Goal: Obtain resource: Download file/media

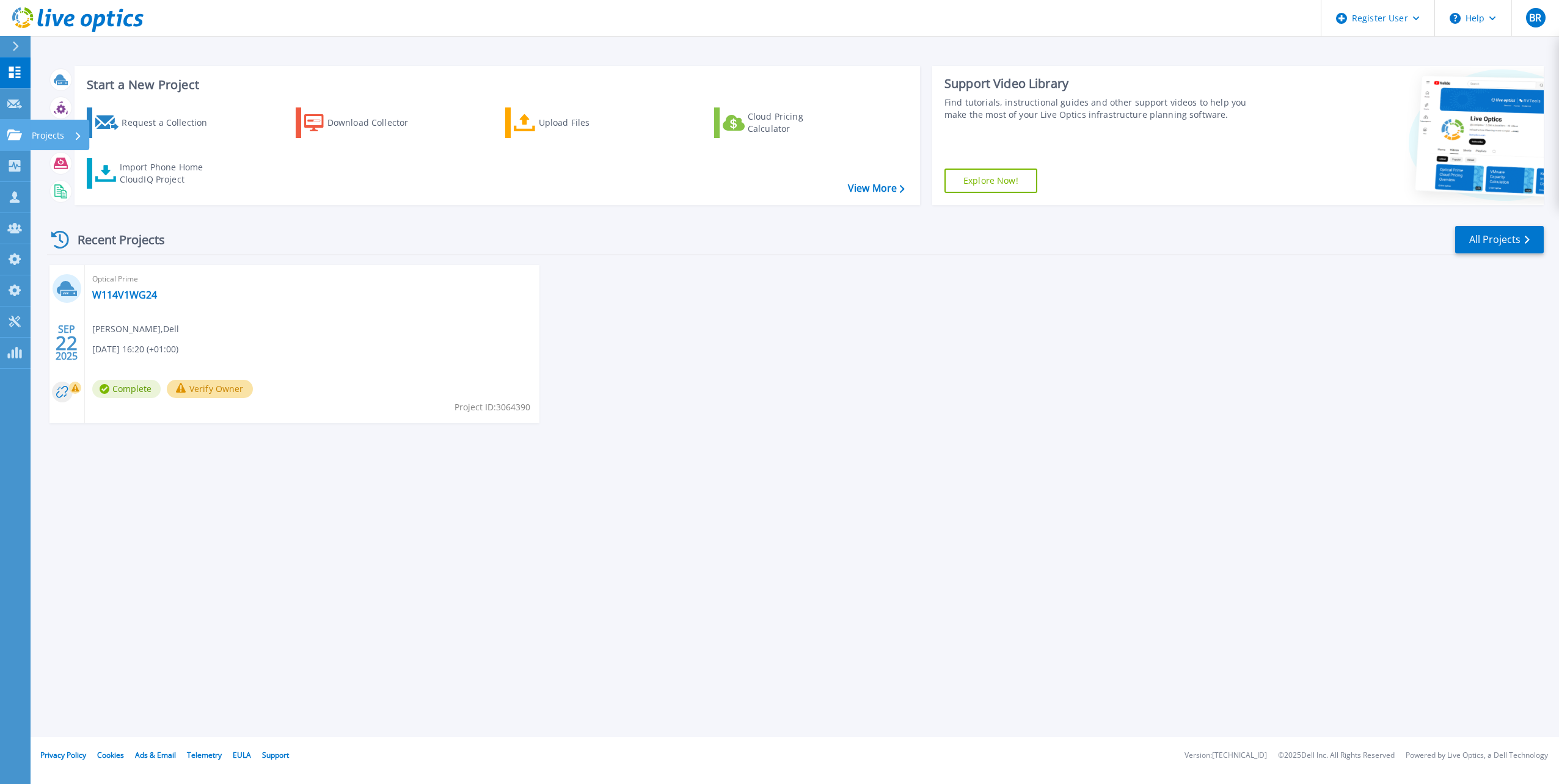
click at [50, 137] on p "Projects" at bounding box center [48, 136] width 33 height 32
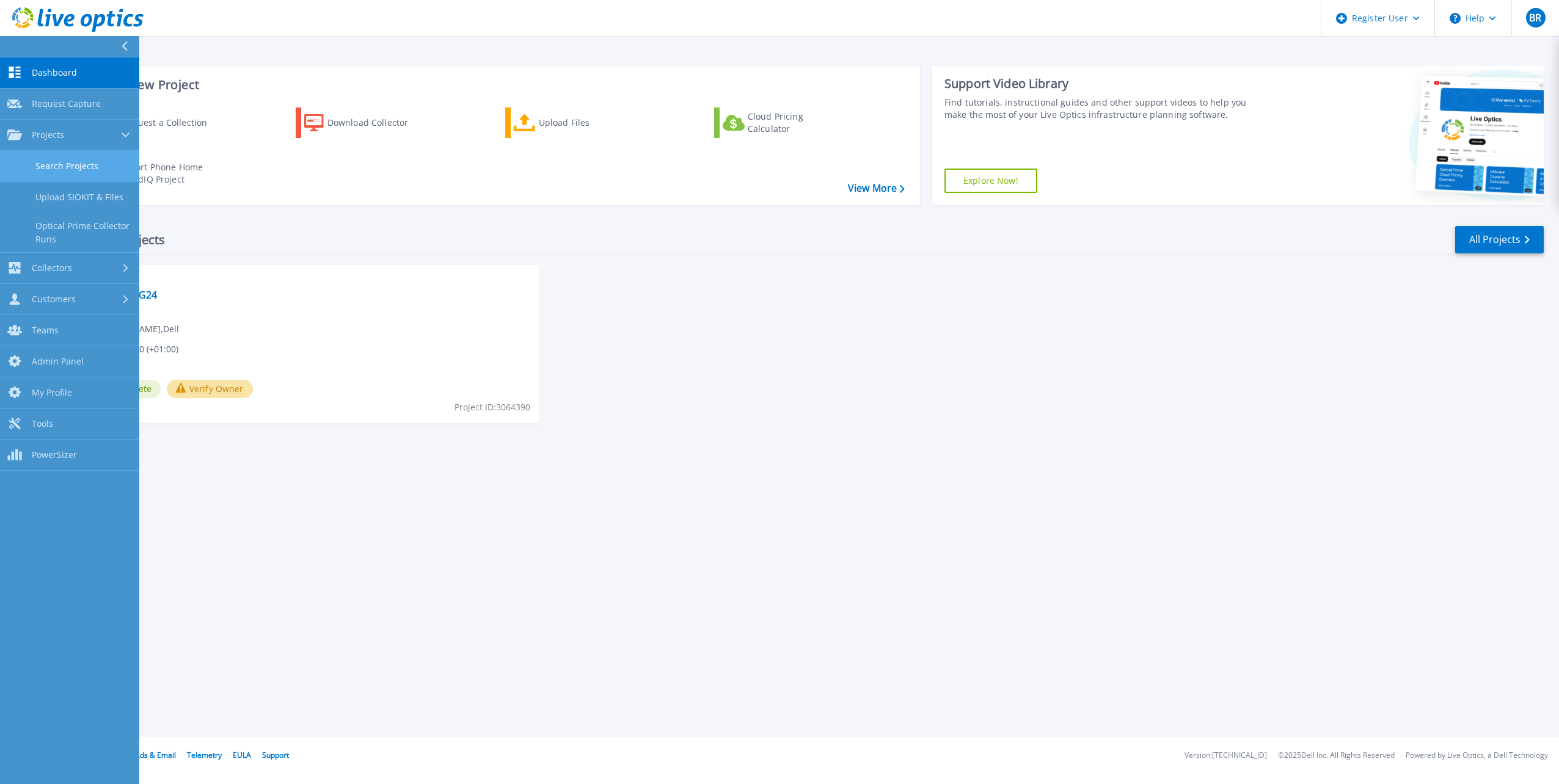
click at [93, 167] on link "Search Projects" at bounding box center [70, 166] width 139 height 31
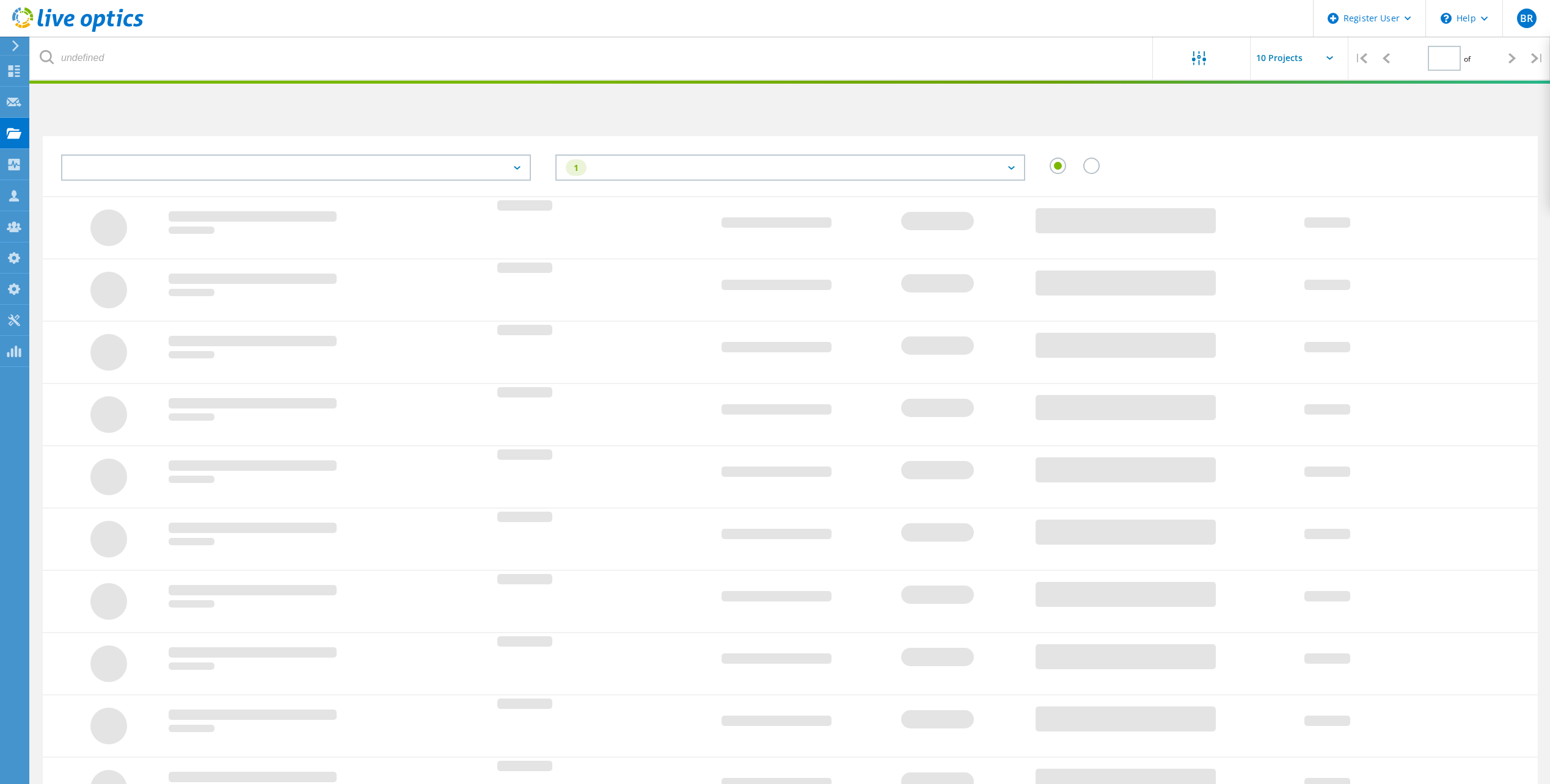
type input "1"
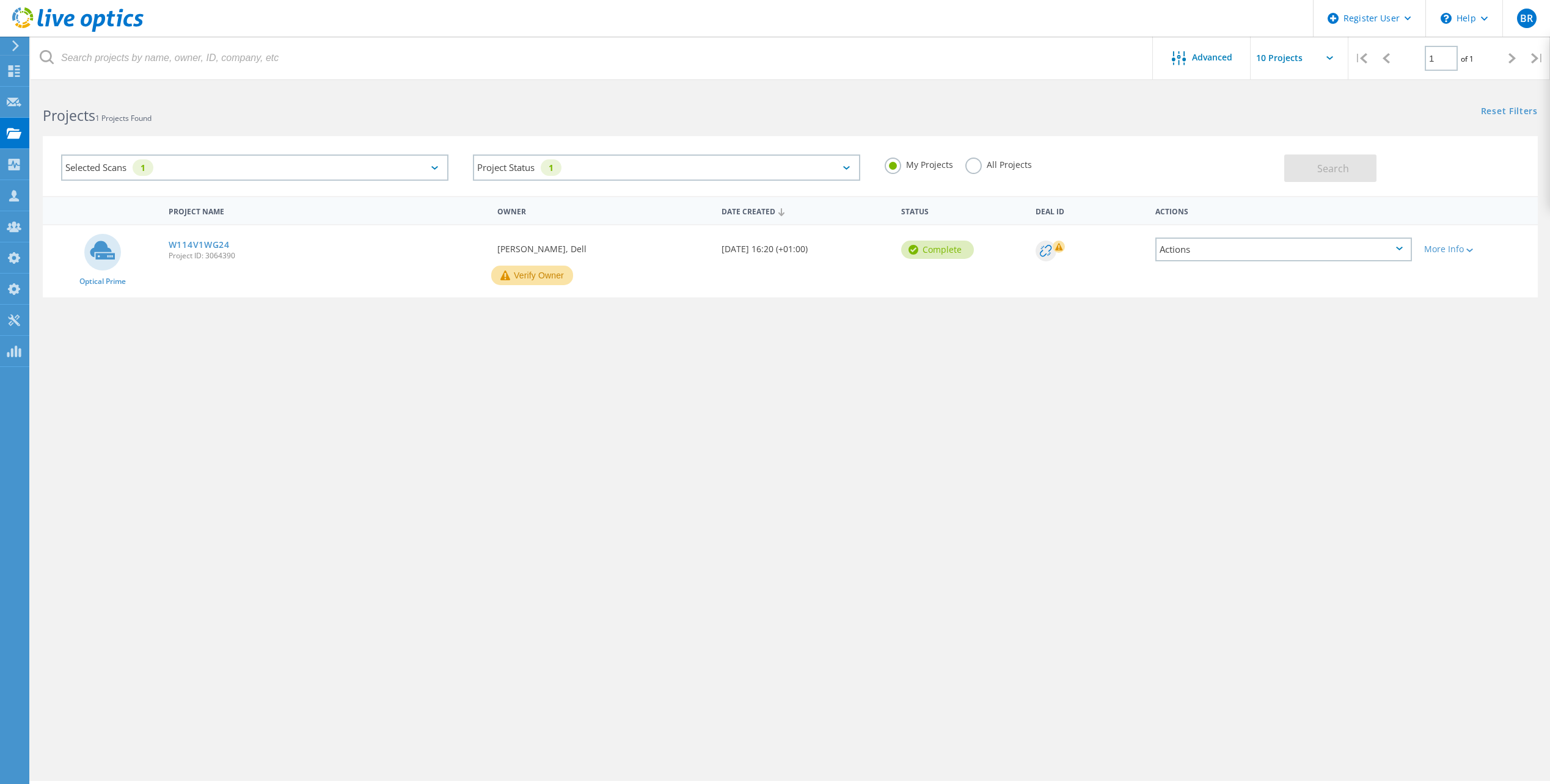
click at [975, 168] on label "All Projects" at bounding box center [999, 163] width 67 height 11
click at [0, 0] on input "All Projects" at bounding box center [0, 0] width 0 height 0
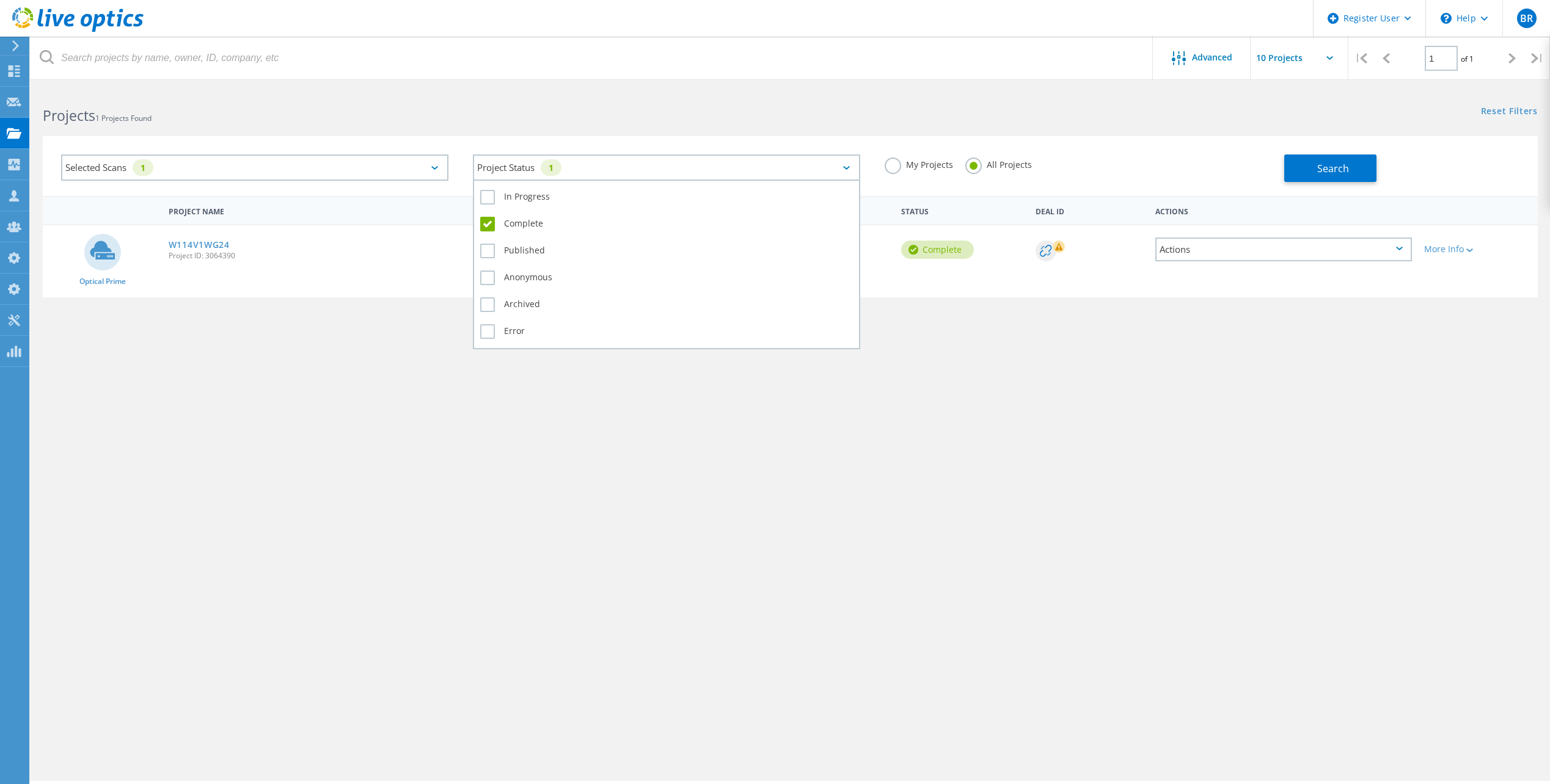
click at [845, 162] on div "Project Status 1" at bounding box center [666, 168] width 388 height 26
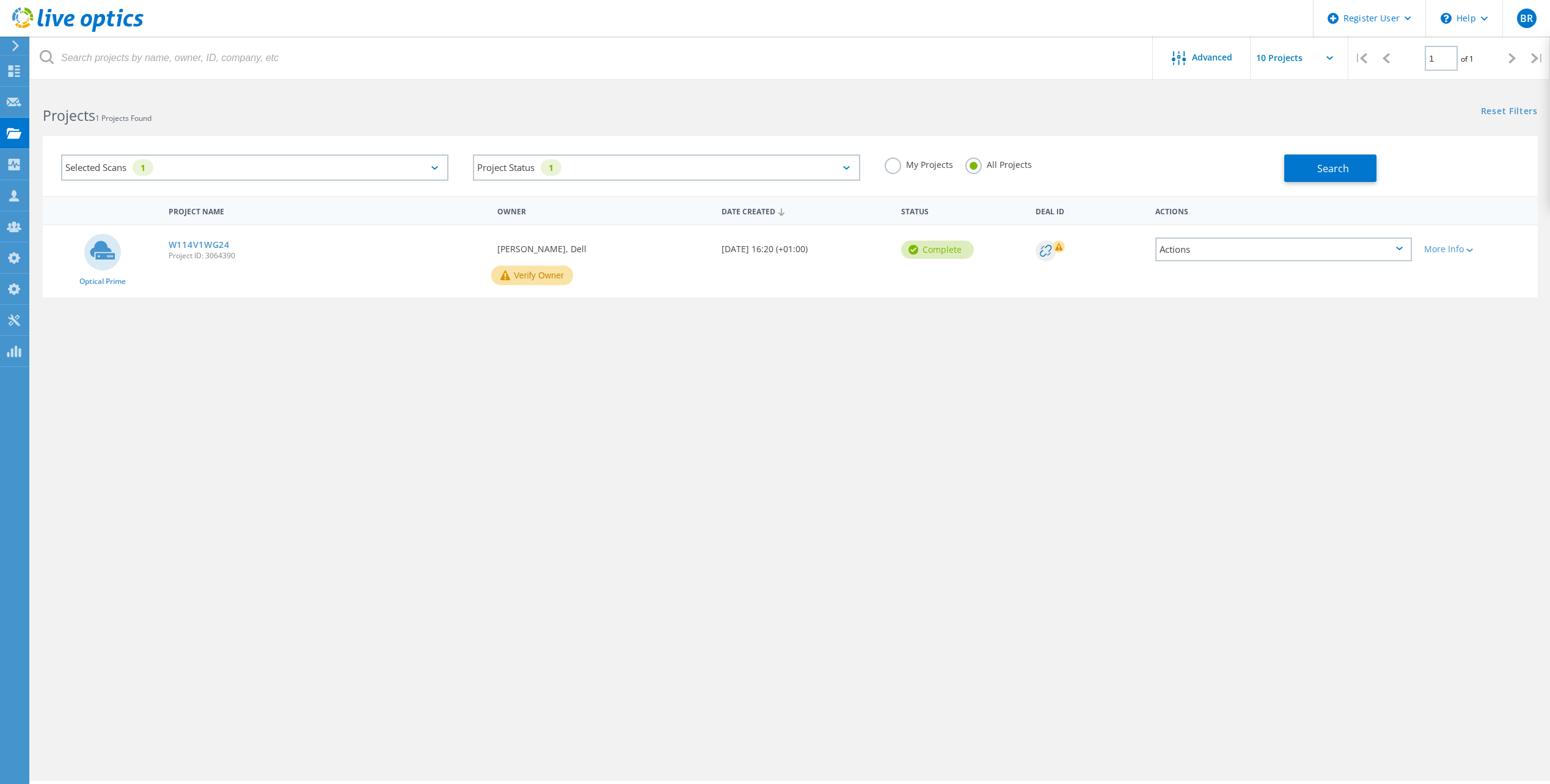
click at [375, 166] on div "Selected Scans 1" at bounding box center [254, 168] width 388 height 26
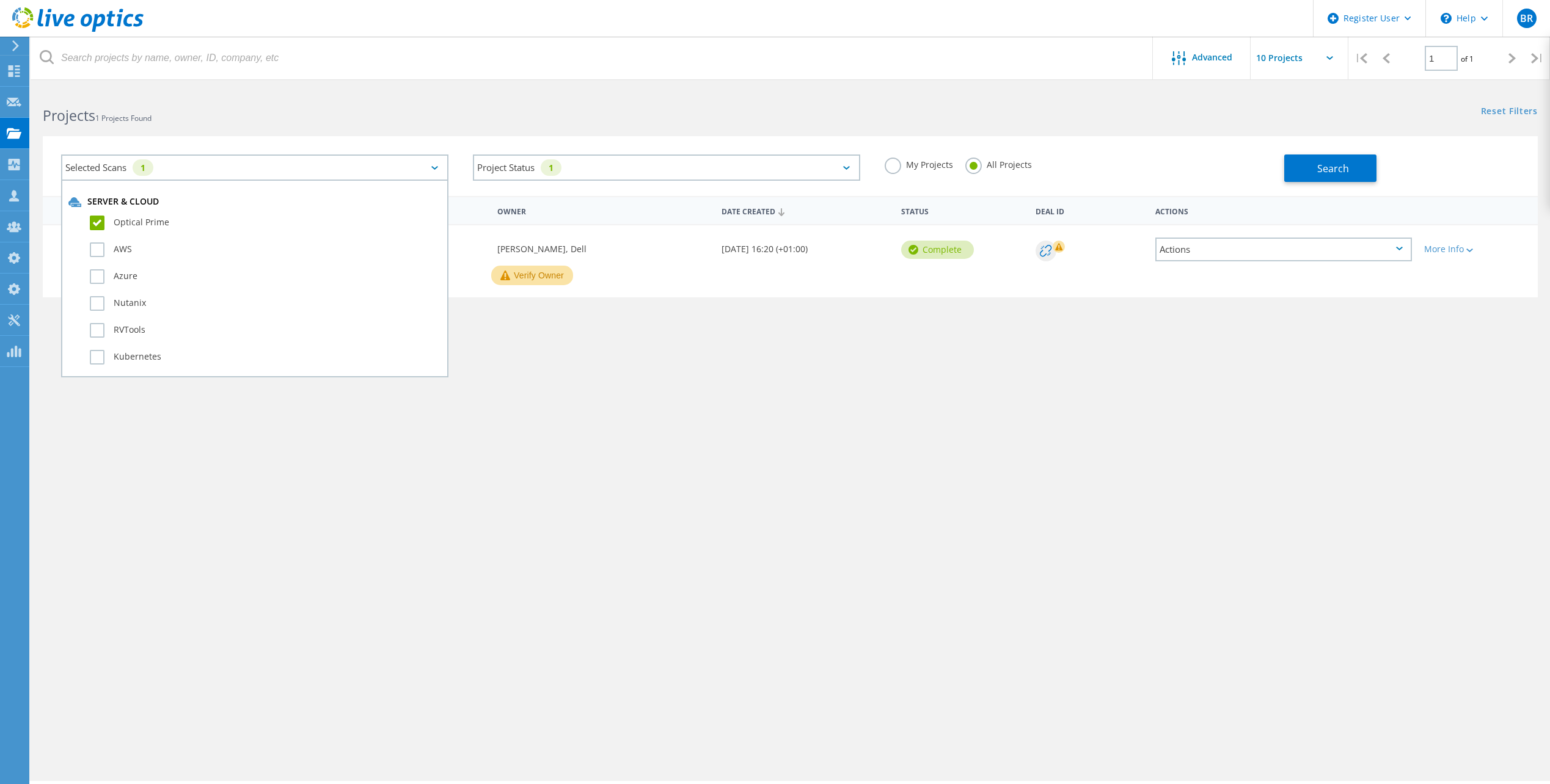
click at [98, 223] on label "Optical Prime" at bounding box center [265, 222] width 351 height 14
click at [0, 0] on input "Optical Prime" at bounding box center [0, 0] width 0 height 0
click at [95, 301] on label "Kubernetes" at bounding box center [265, 296] width 351 height 14
click at [0, 0] on input "Kubernetes" at bounding box center [0, 0] width 0 height 0
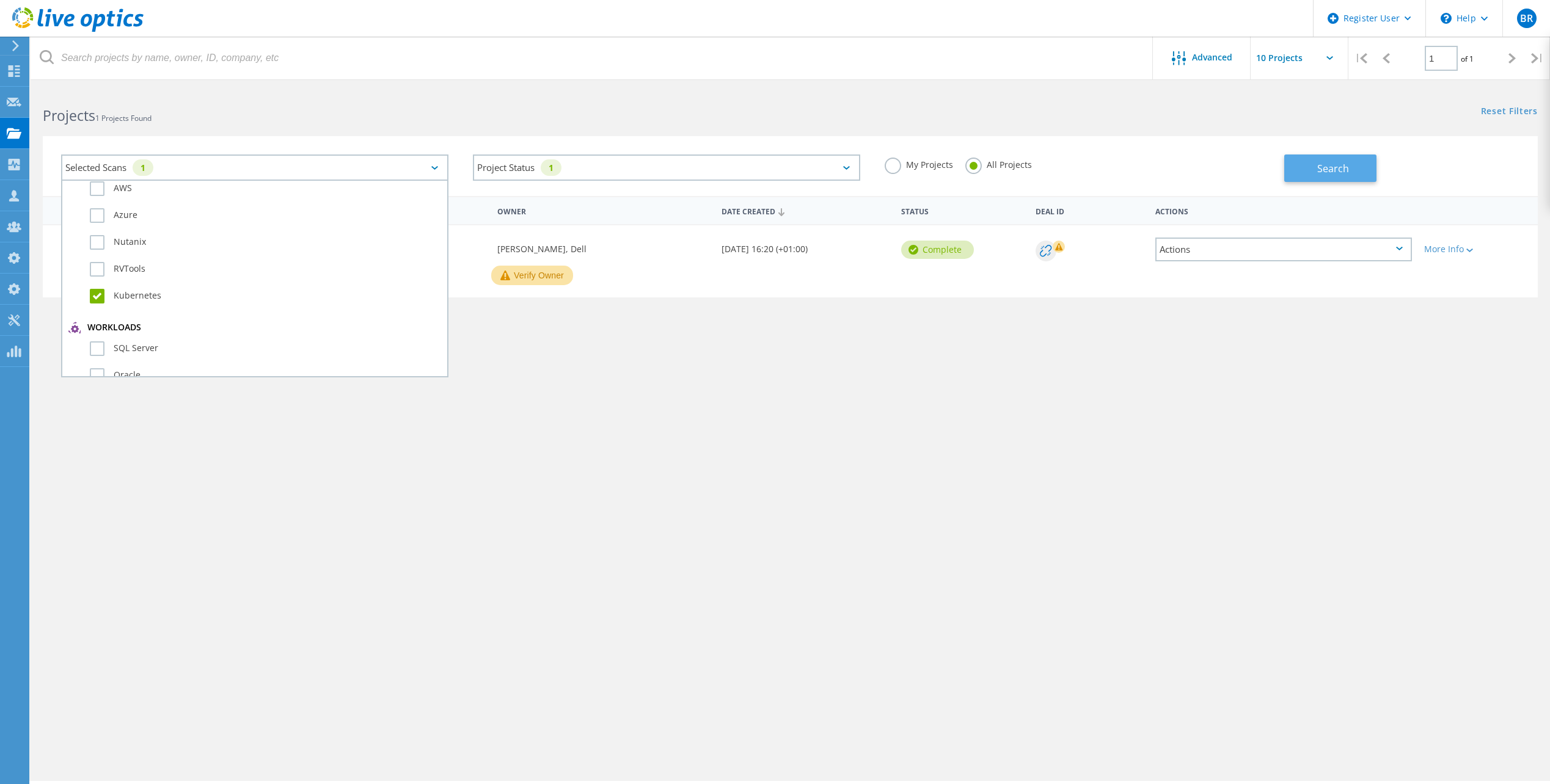
click at [1351, 163] on button "Search" at bounding box center [1330, 168] width 92 height 28
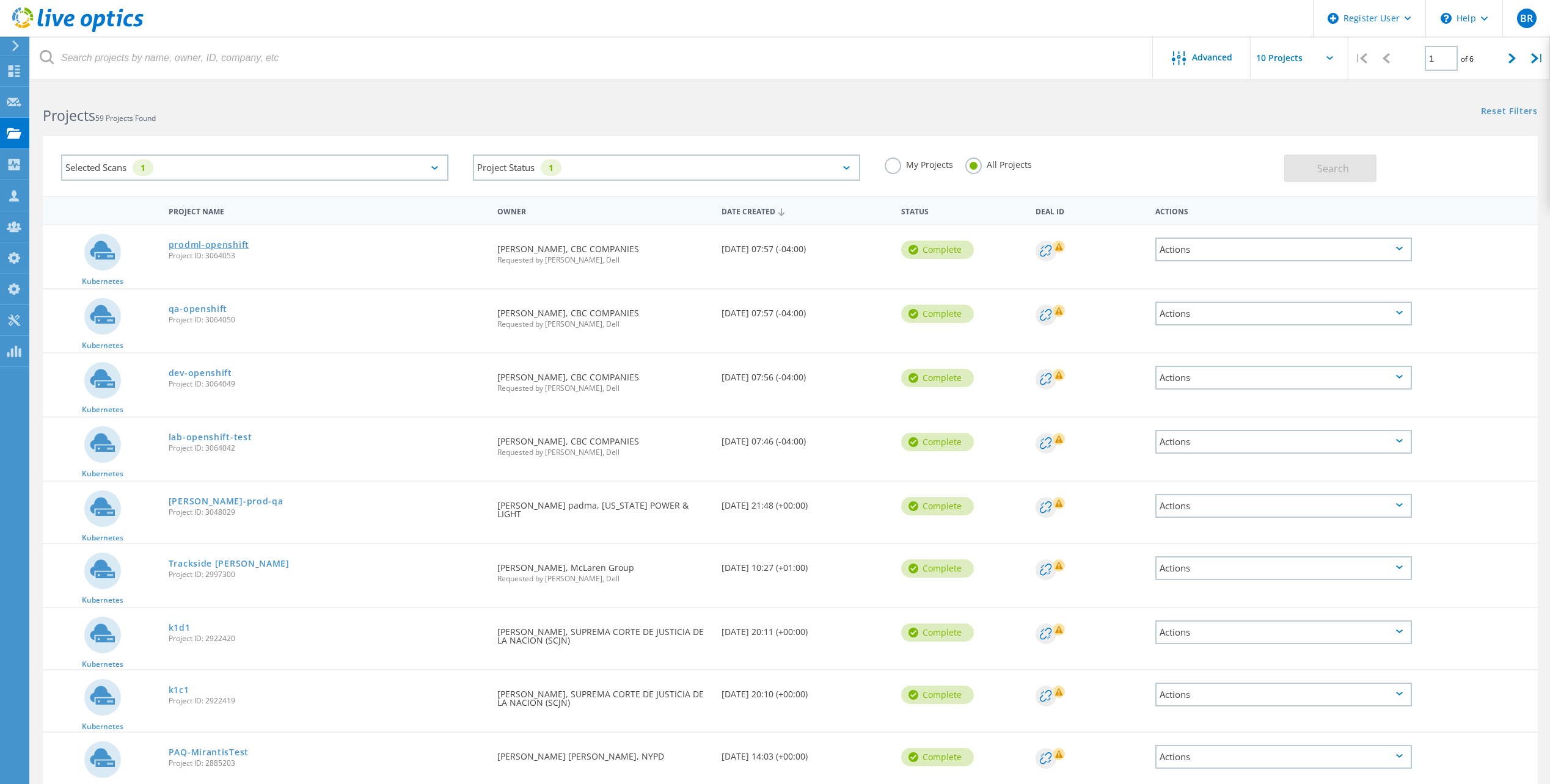
click at [236, 249] on link "prodml-openshift" at bounding box center [209, 245] width 80 height 9
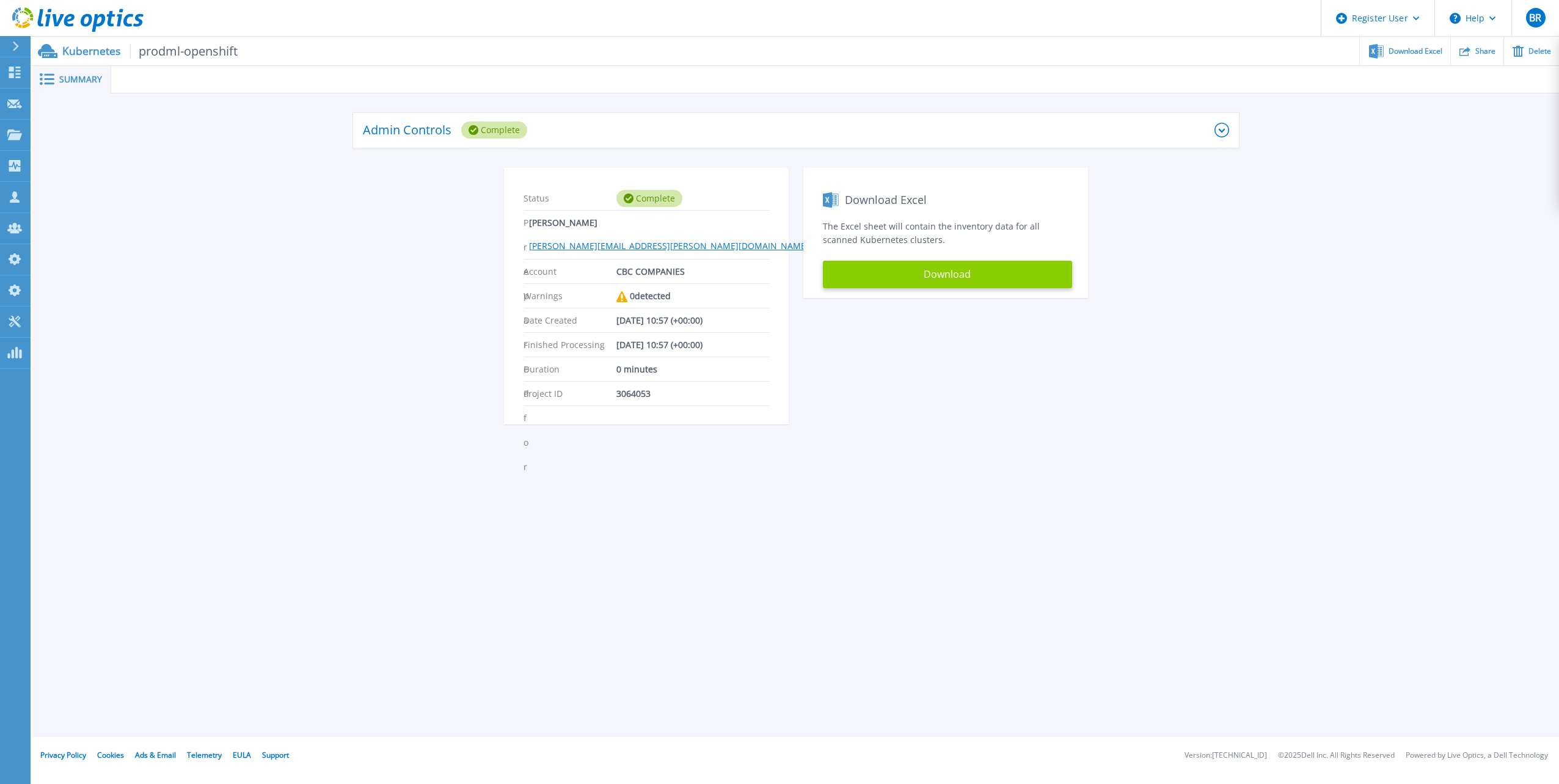
click at [942, 272] on button "Download" at bounding box center [947, 274] width 249 height 28
click at [58, 142] on p "Projects" at bounding box center [48, 136] width 33 height 32
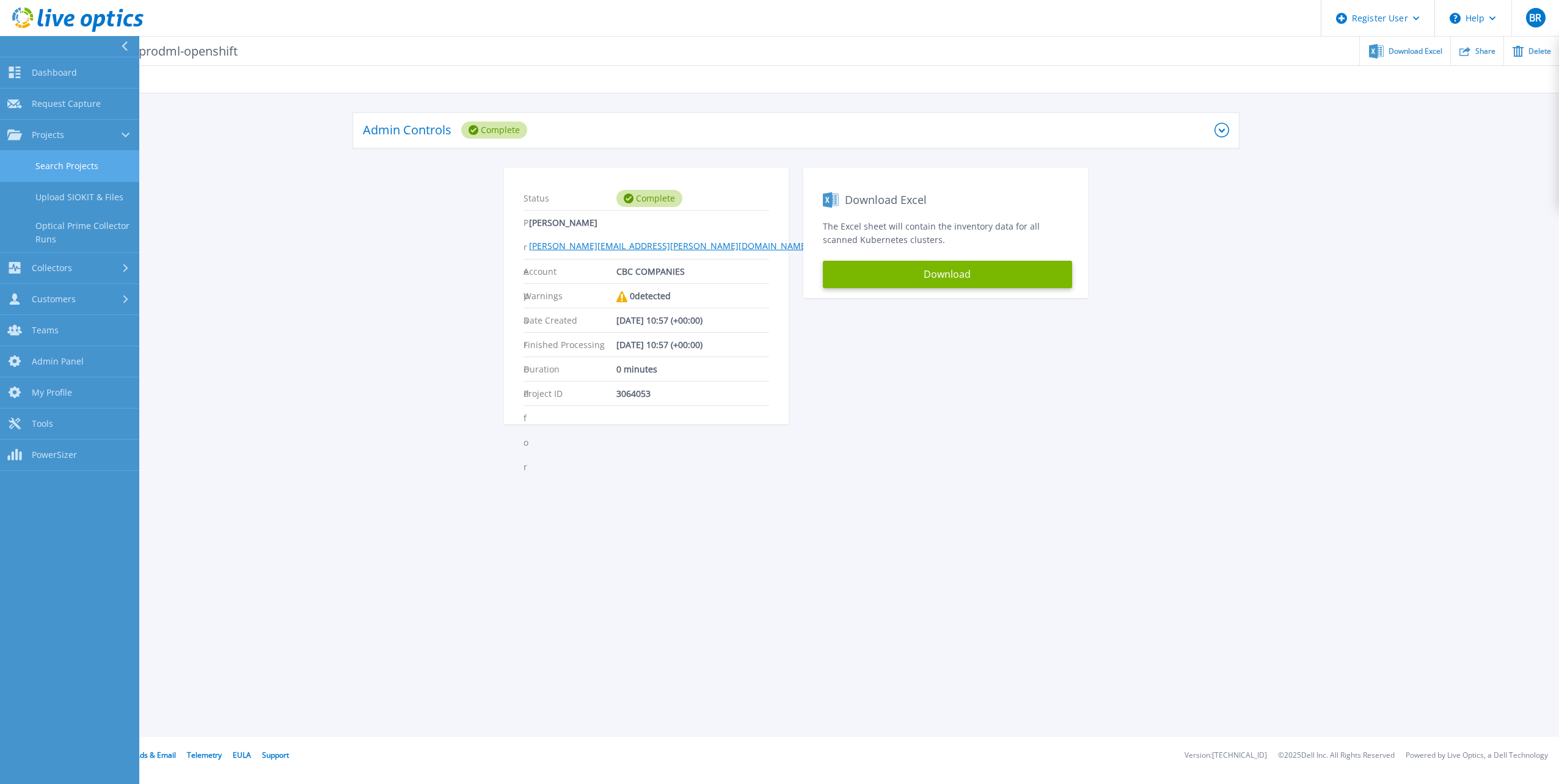
click at [84, 160] on link "Search Projects" at bounding box center [70, 166] width 139 height 31
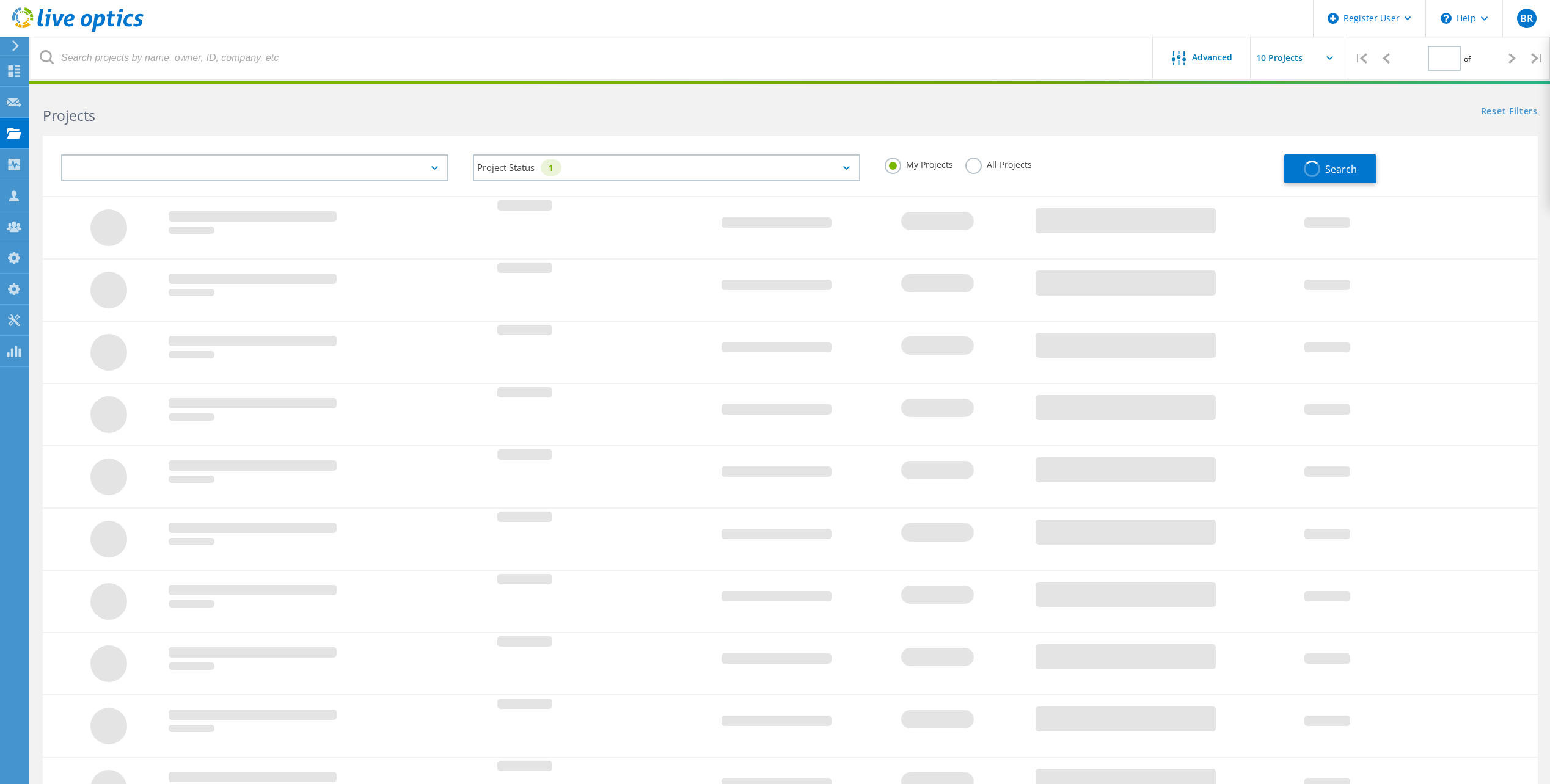
type input "1"
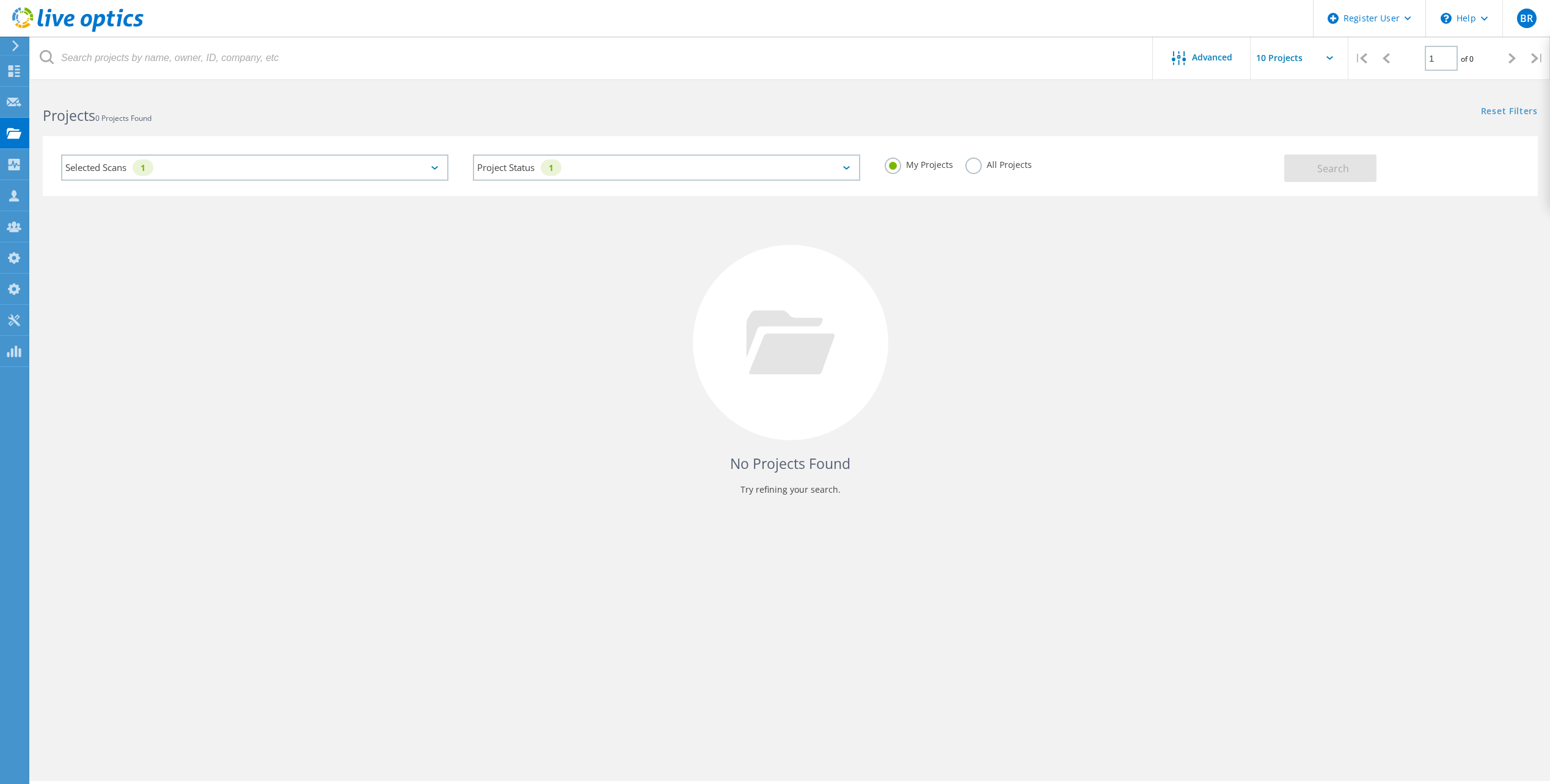
click at [420, 166] on div "Selected Scans 1" at bounding box center [254, 168] width 388 height 26
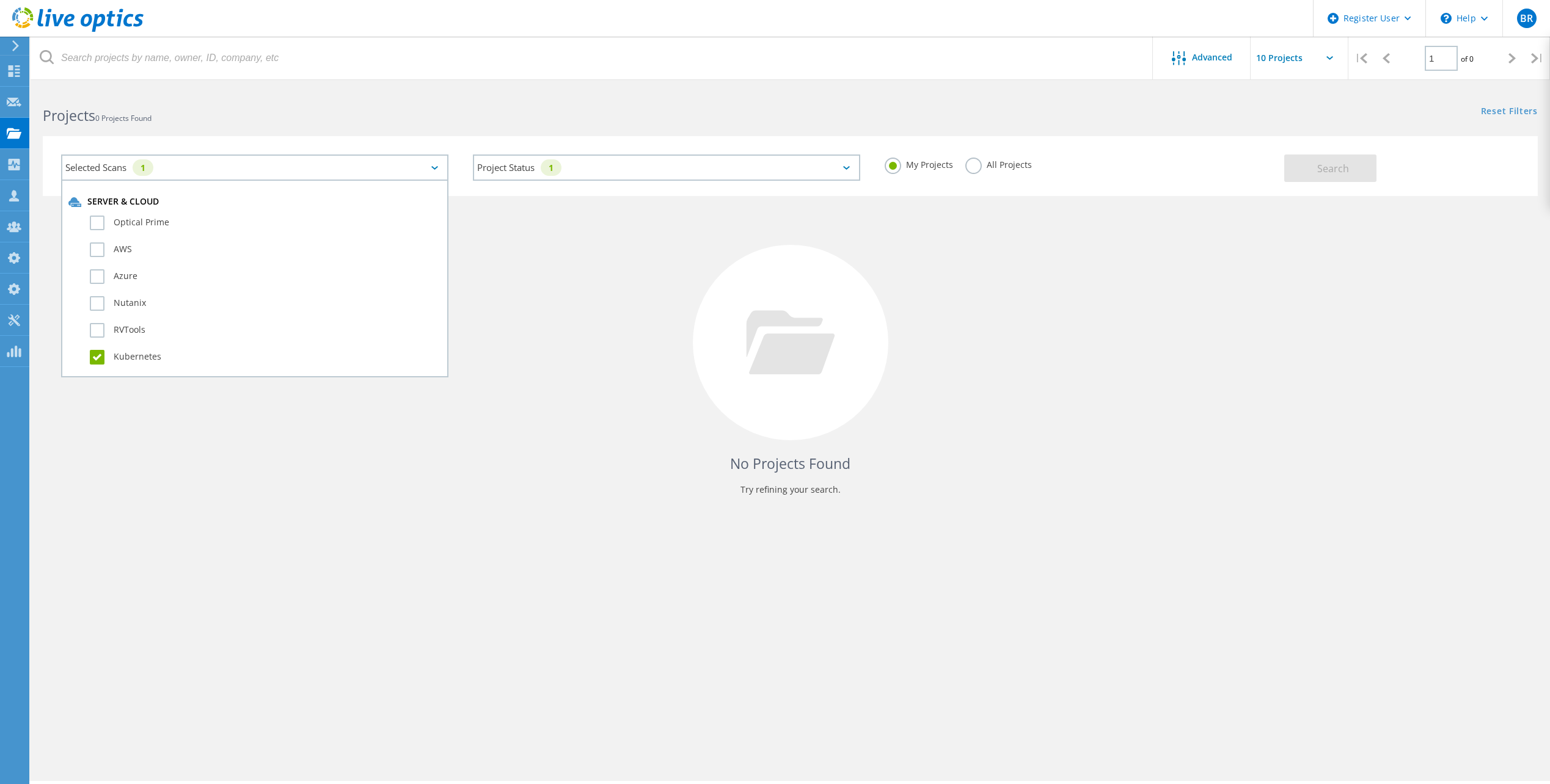
click at [93, 358] on label "Kubernetes" at bounding box center [265, 357] width 351 height 14
click at [0, 0] on input "Kubernetes" at bounding box center [0, 0] width 0 height 0
click at [95, 311] on div "Nutanix" at bounding box center [255, 306] width 373 height 27
click at [98, 305] on label "Nutanix" at bounding box center [265, 303] width 351 height 14
click at [0, 0] on input "Nutanix" at bounding box center [0, 0] width 0 height 0
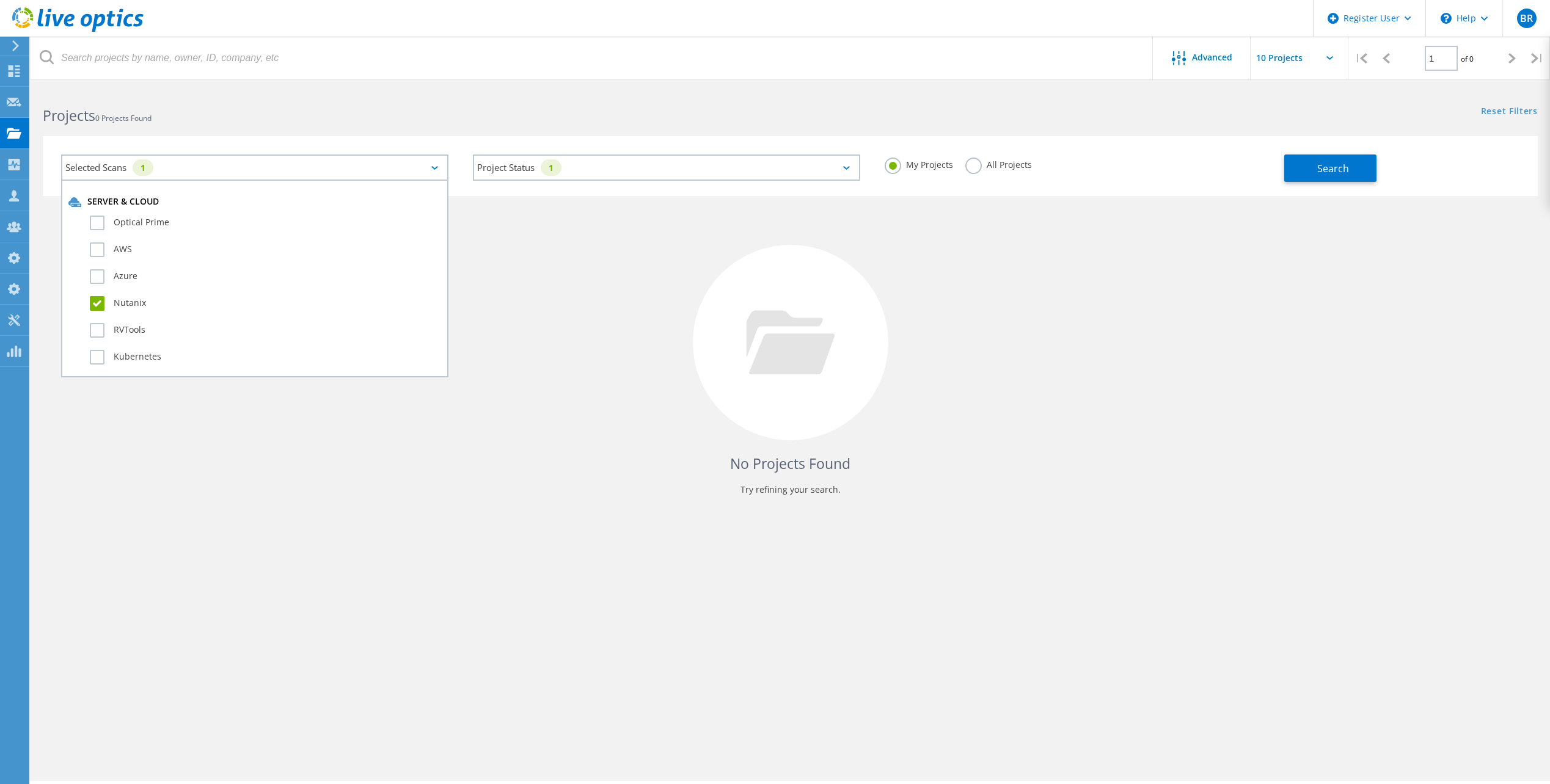
click at [996, 166] on label "All Projects" at bounding box center [999, 163] width 67 height 11
click at [0, 0] on input "All Projects" at bounding box center [0, 0] width 0 height 0
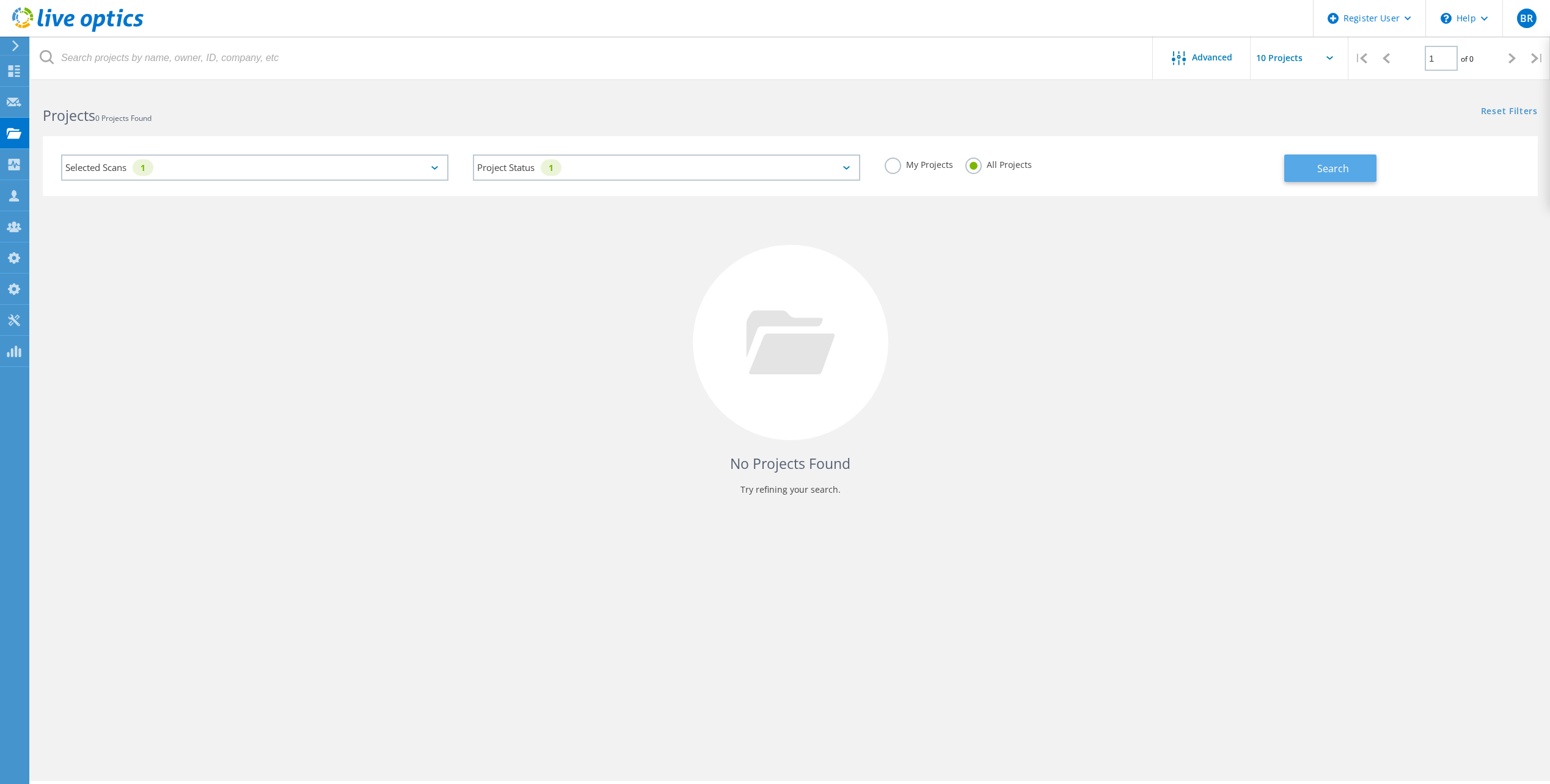
click at [1291, 169] on button "Search" at bounding box center [1330, 168] width 92 height 28
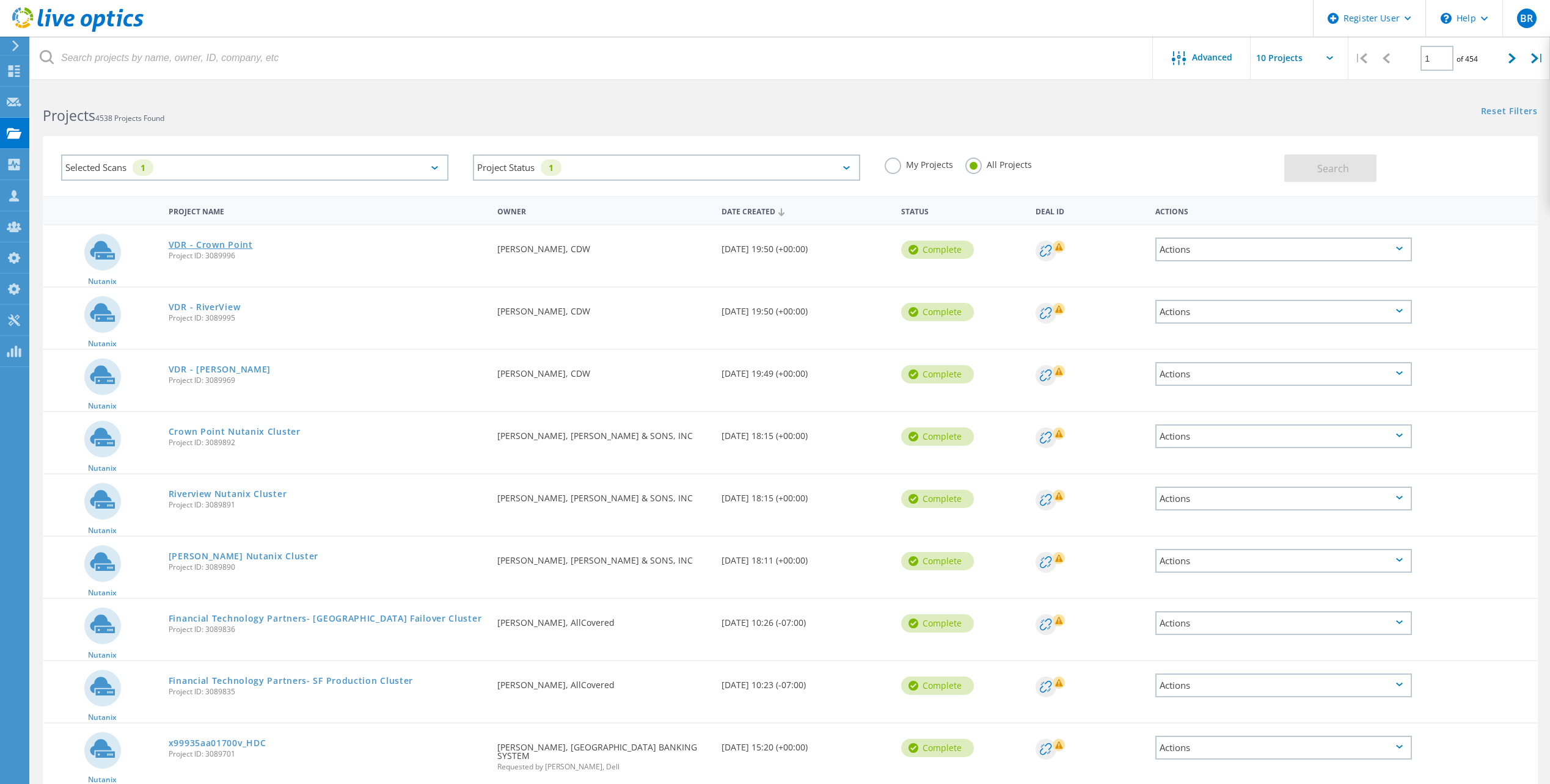
click at [234, 245] on link "VDR - Crown Point" at bounding box center [211, 245] width 84 height 9
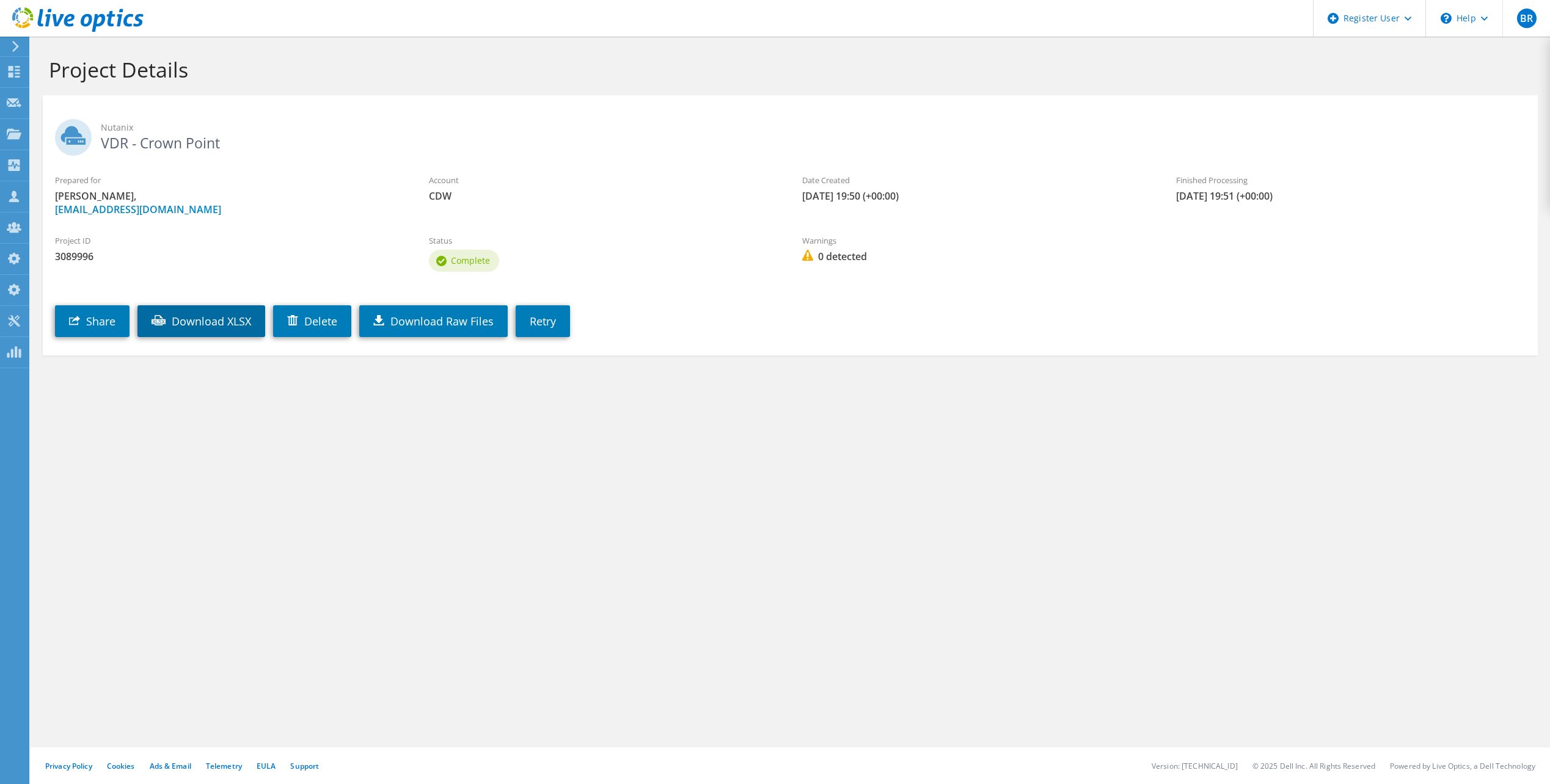
click at [228, 326] on link "Download XLSX" at bounding box center [201, 321] width 127 height 32
